Goal: Check status

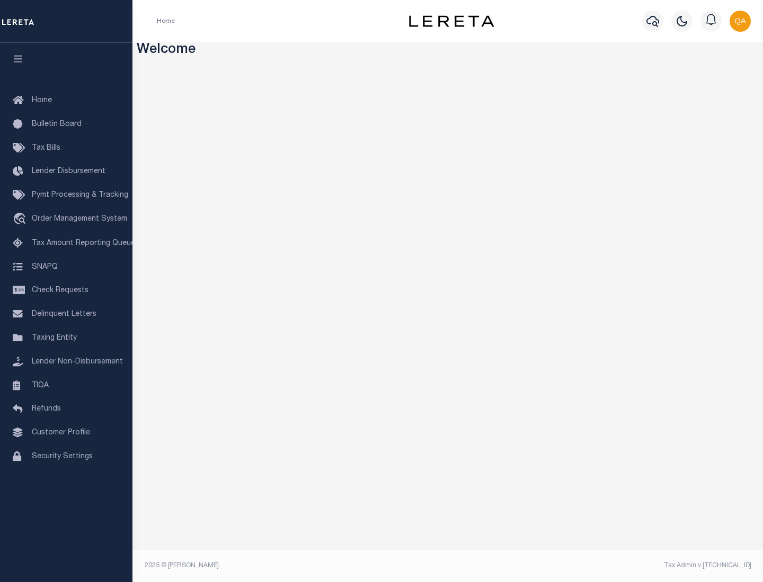
click at [66, 291] on span "Check Requests" at bounding box center [60, 290] width 57 height 7
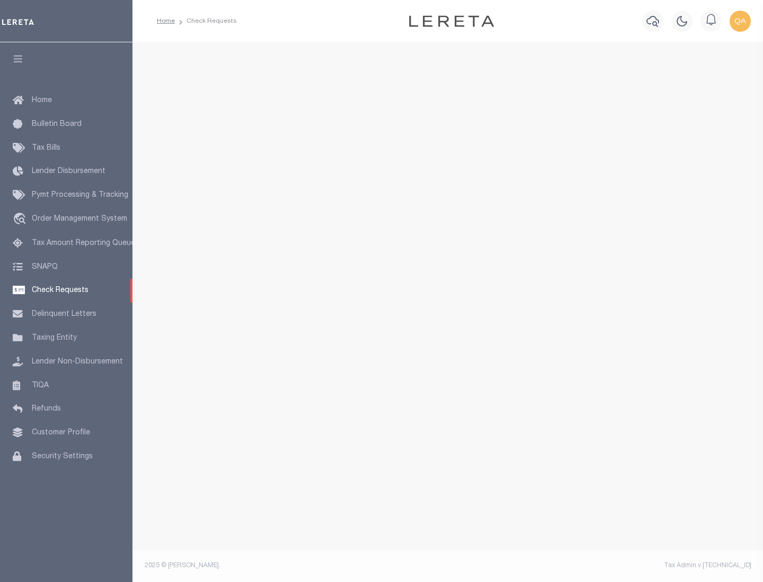
select select "50"
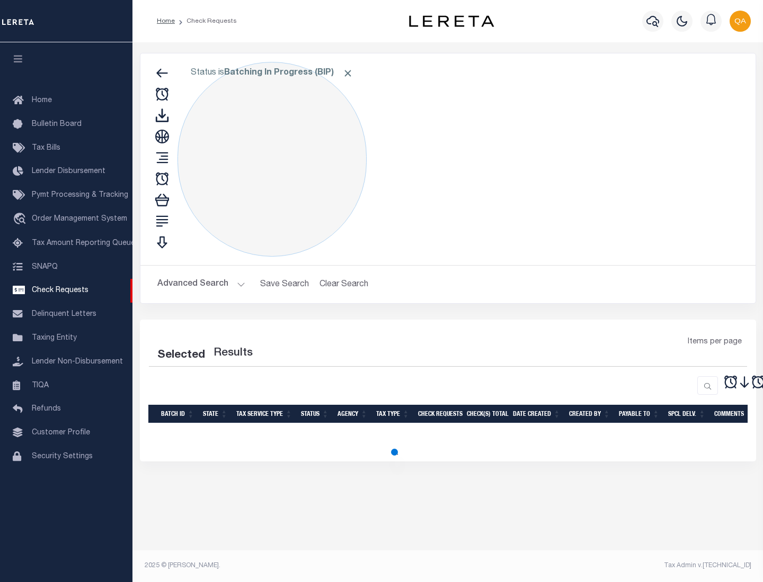
select select "50"
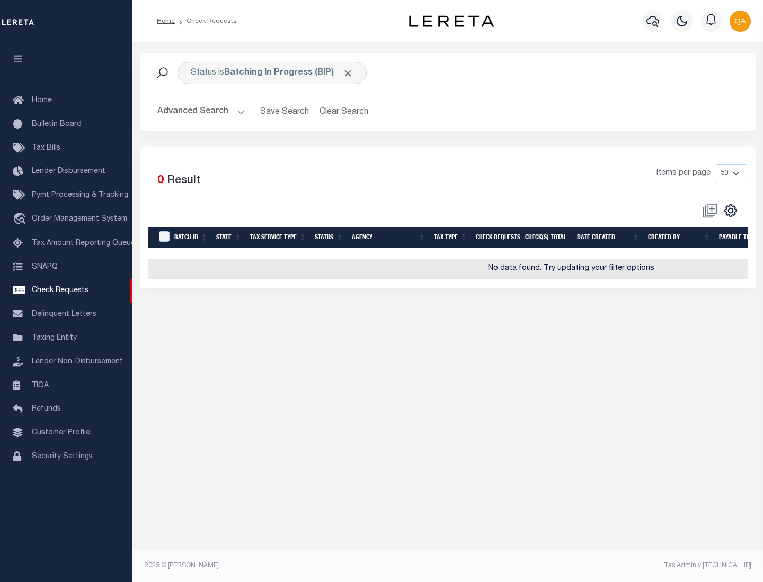
click at [348, 73] on span "Click to Remove" at bounding box center [347, 73] width 11 height 11
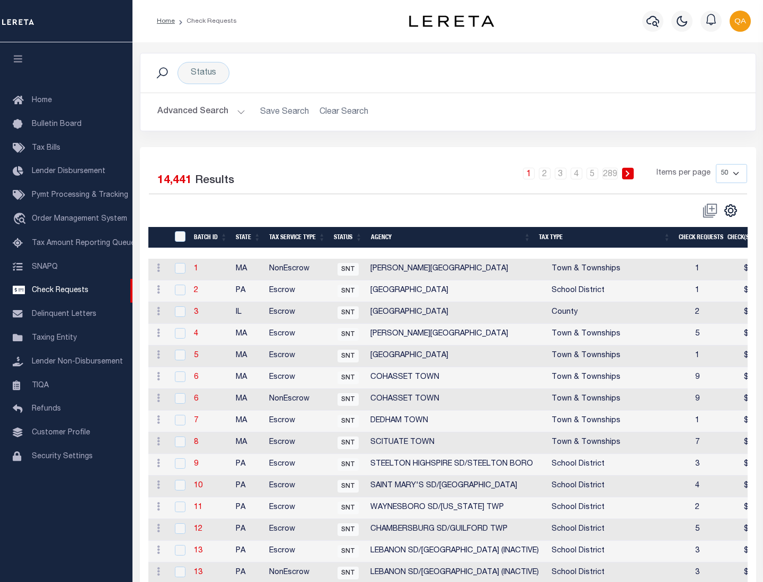
scroll to position [510, 0]
